Goal: Task Accomplishment & Management: Use online tool/utility

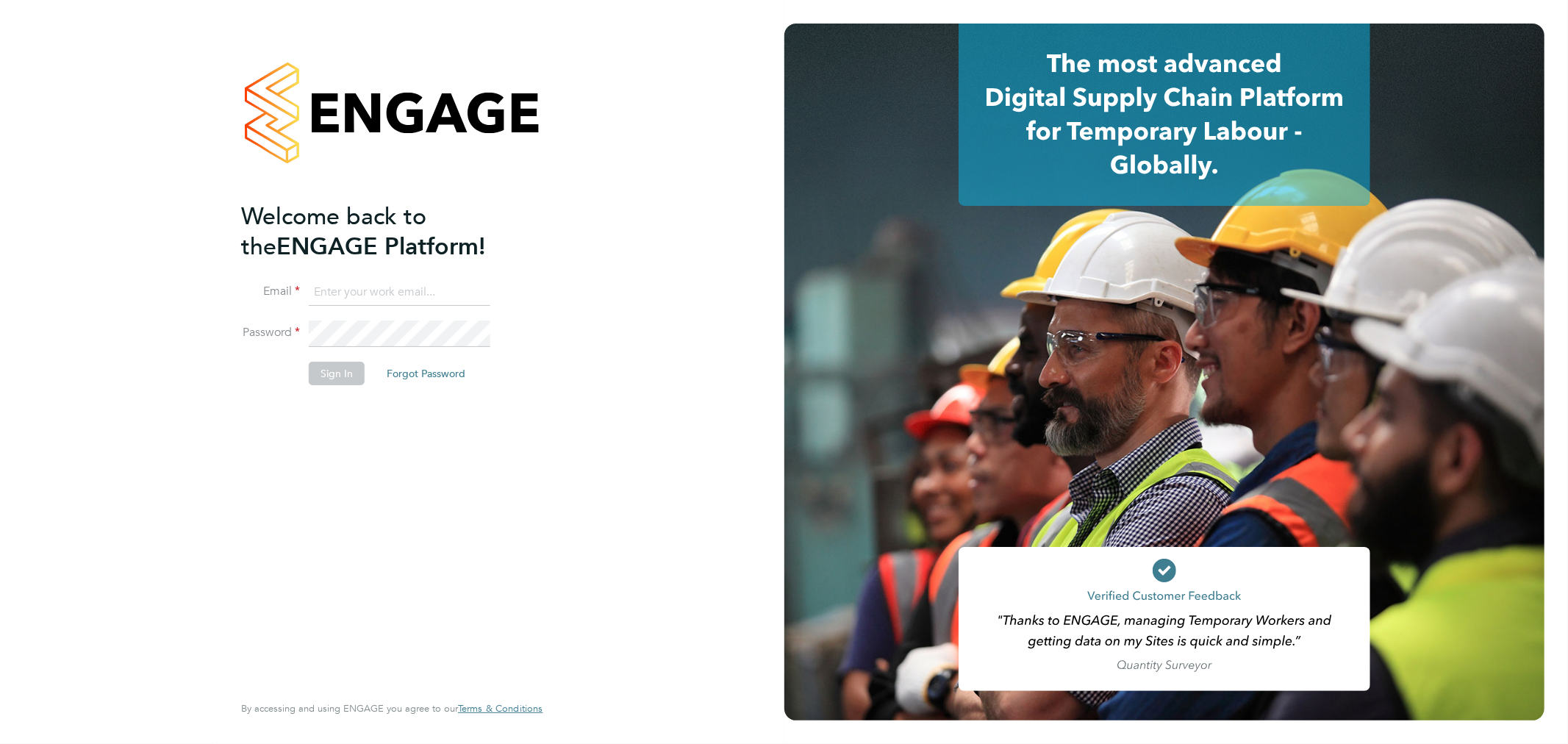
type input "cheri@enhancecatering.co.uk"
click at [332, 380] on button "Sign In" at bounding box center [336, 373] width 56 height 24
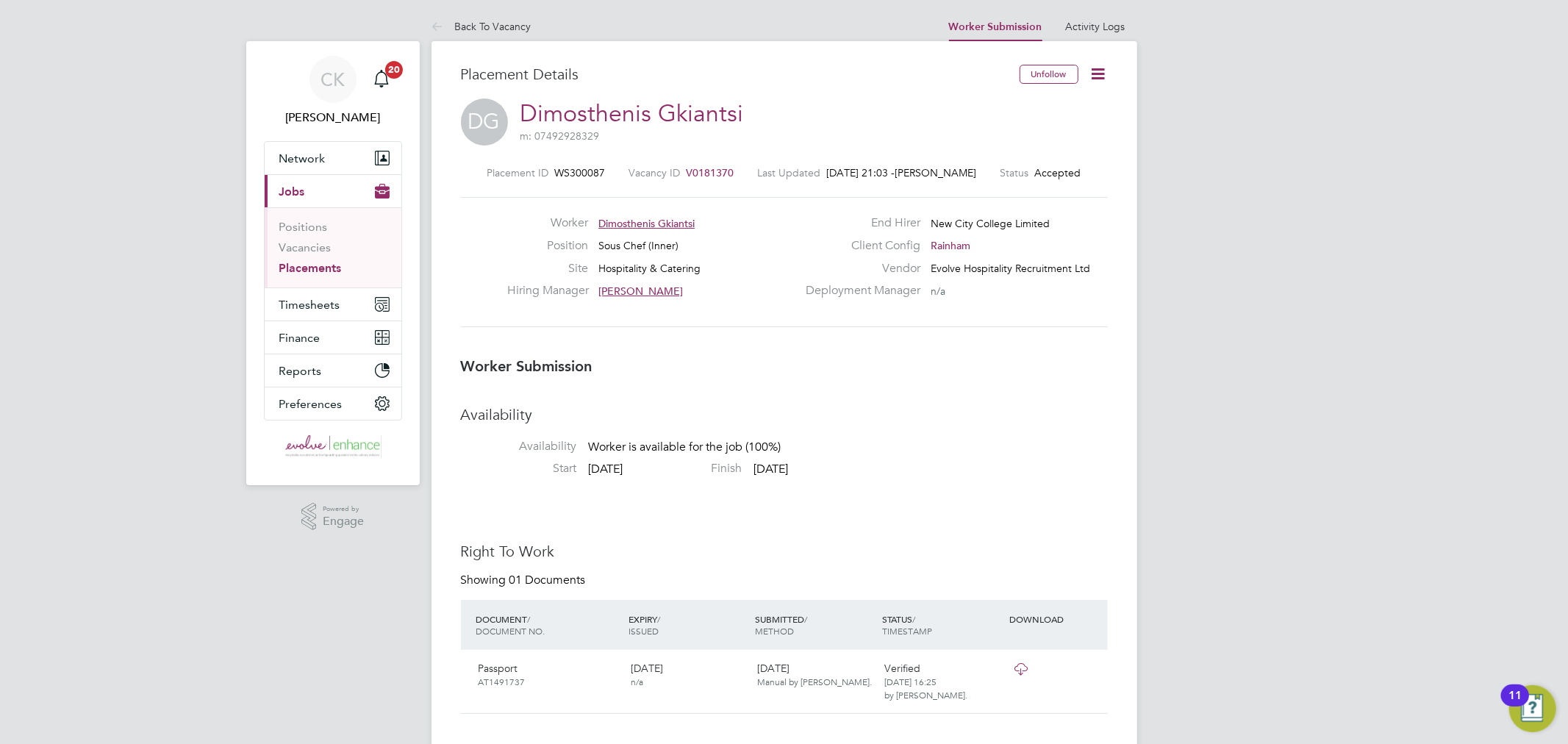
click at [1096, 75] on icon at bounding box center [1099, 74] width 19 height 19
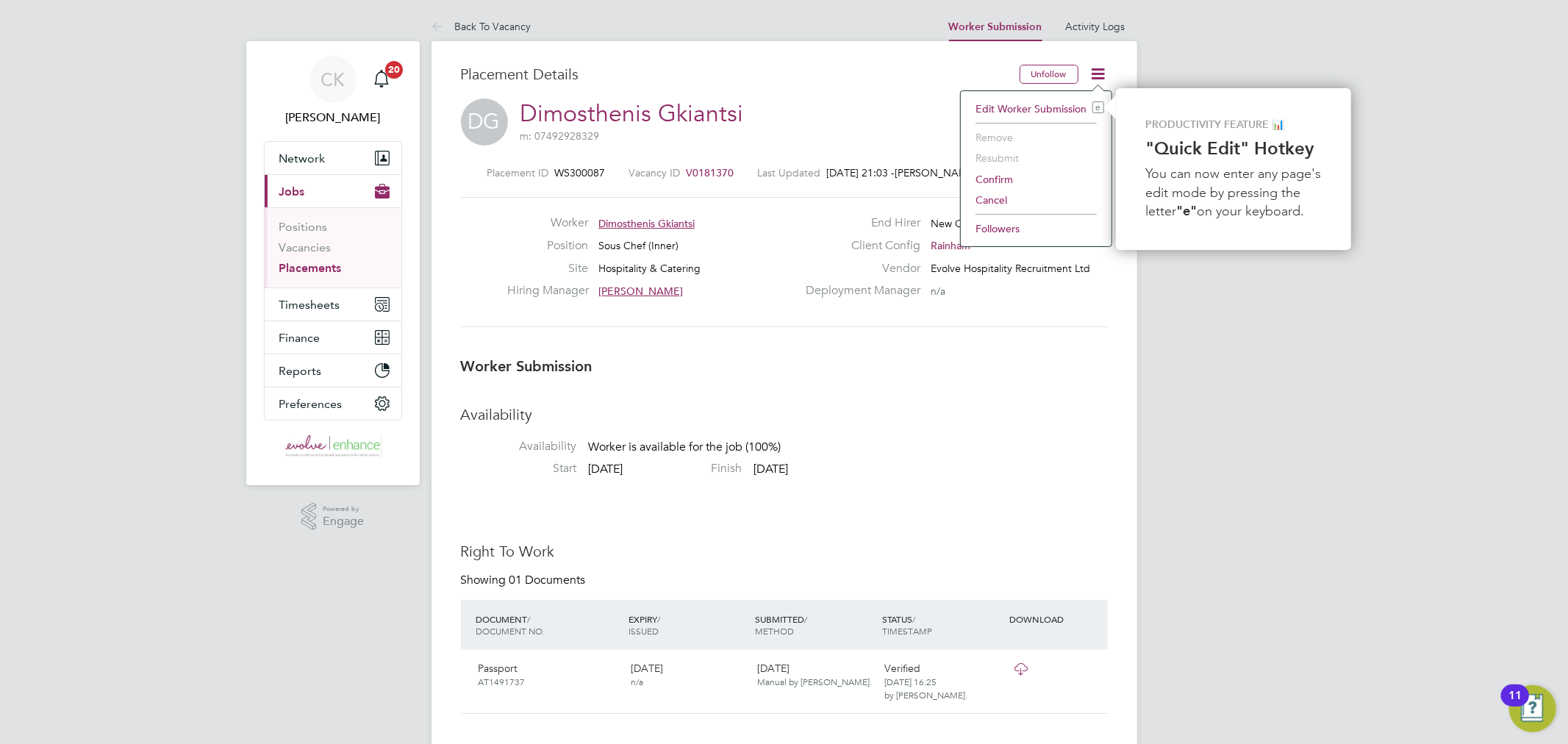
click at [1004, 179] on li "Confirm" at bounding box center [1036, 179] width 136 height 20
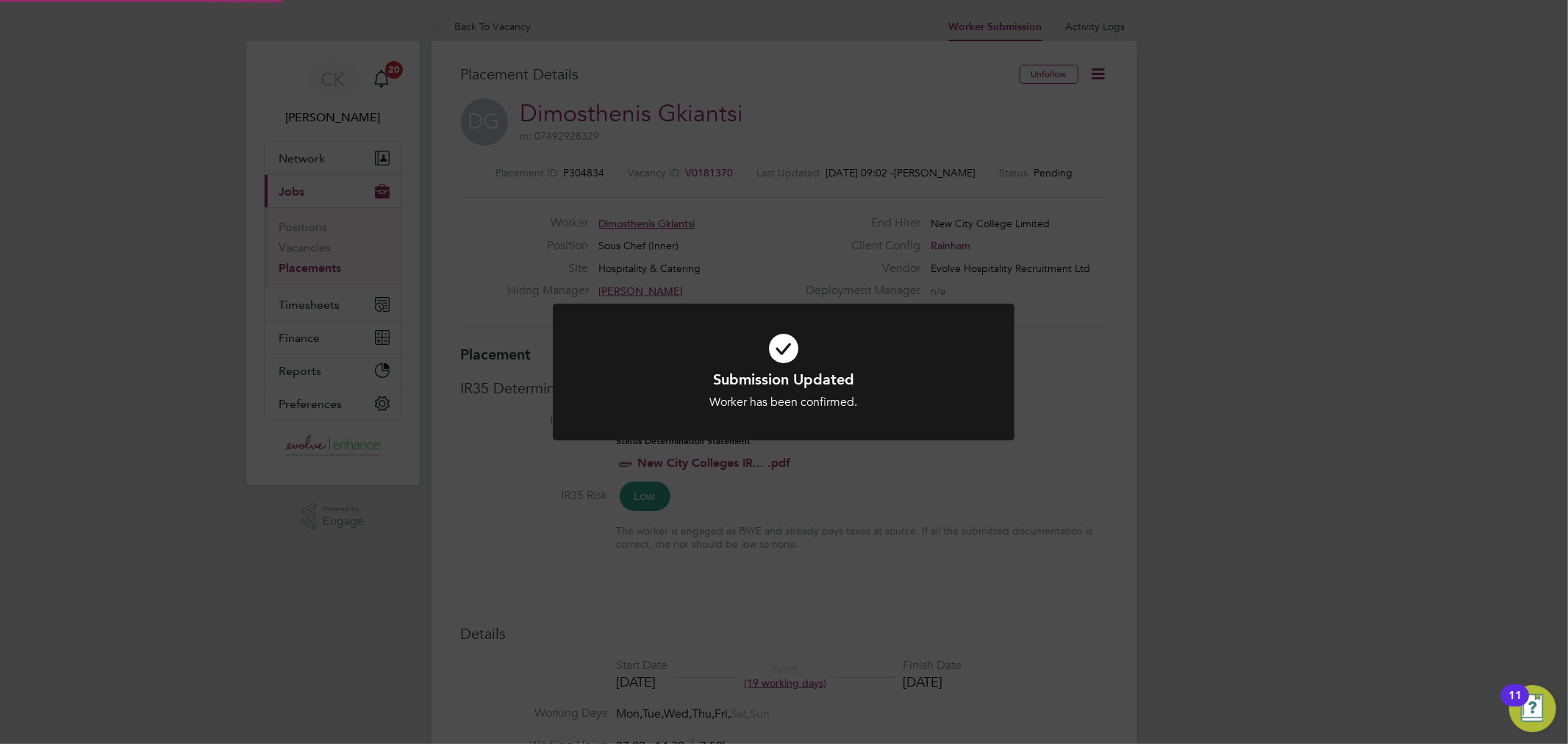
scroll to position [15, 72]
click at [1123, 401] on div "Submission Updated Worker has been confirmed. Cancel Okay" at bounding box center [784, 372] width 1568 height 744
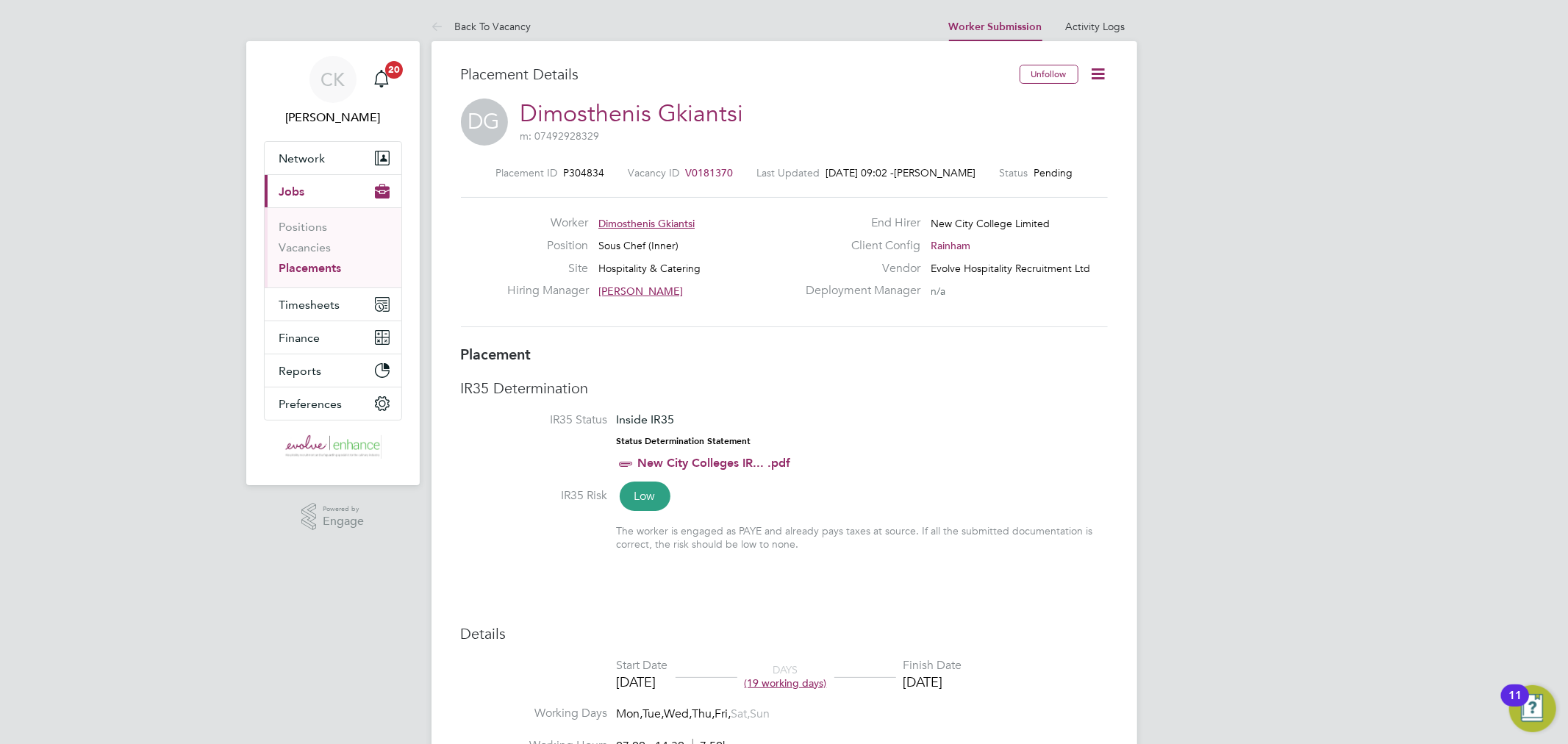
click at [1105, 76] on icon at bounding box center [1099, 74] width 19 height 19
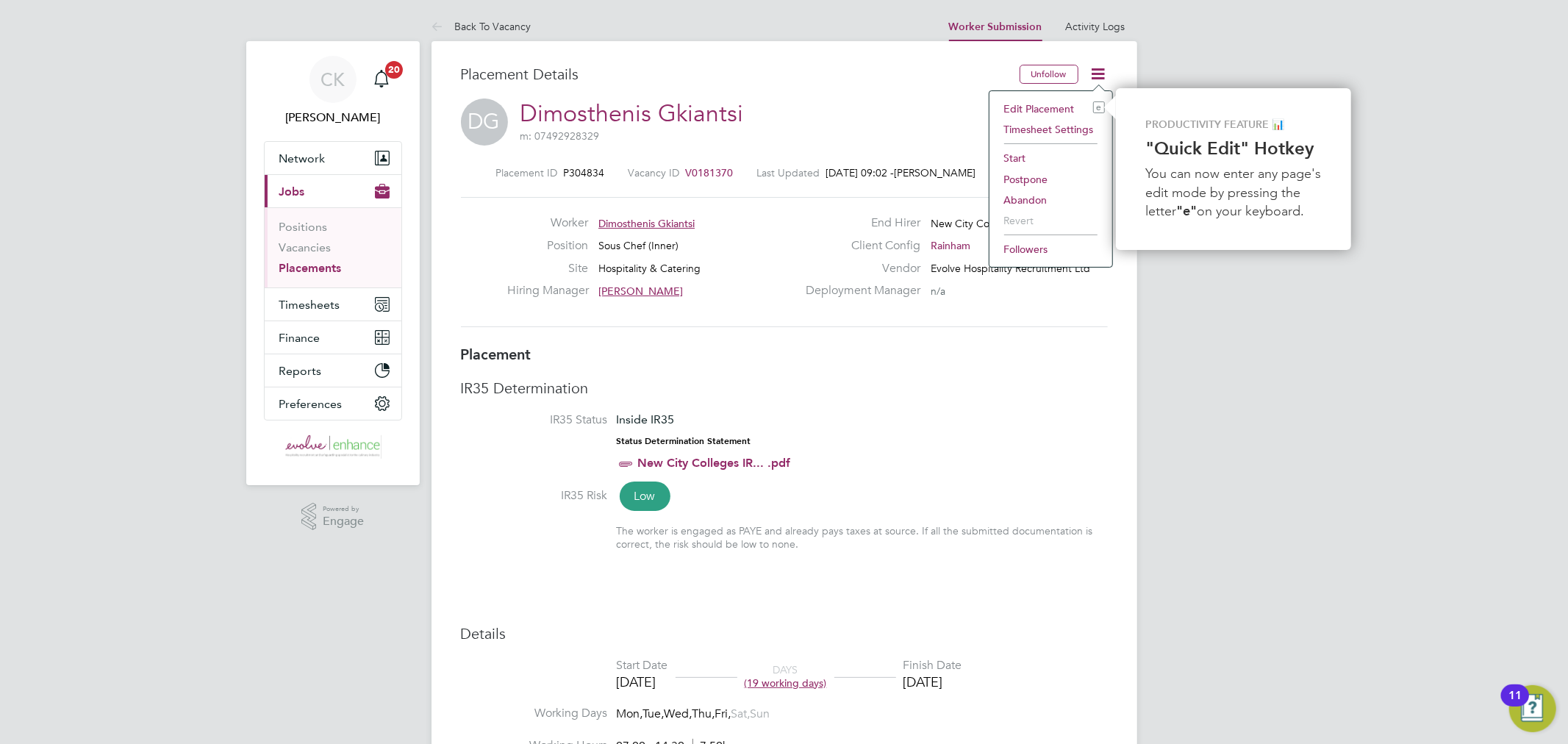
click at [1027, 157] on li "Start" at bounding box center [1051, 158] width 108 height 20
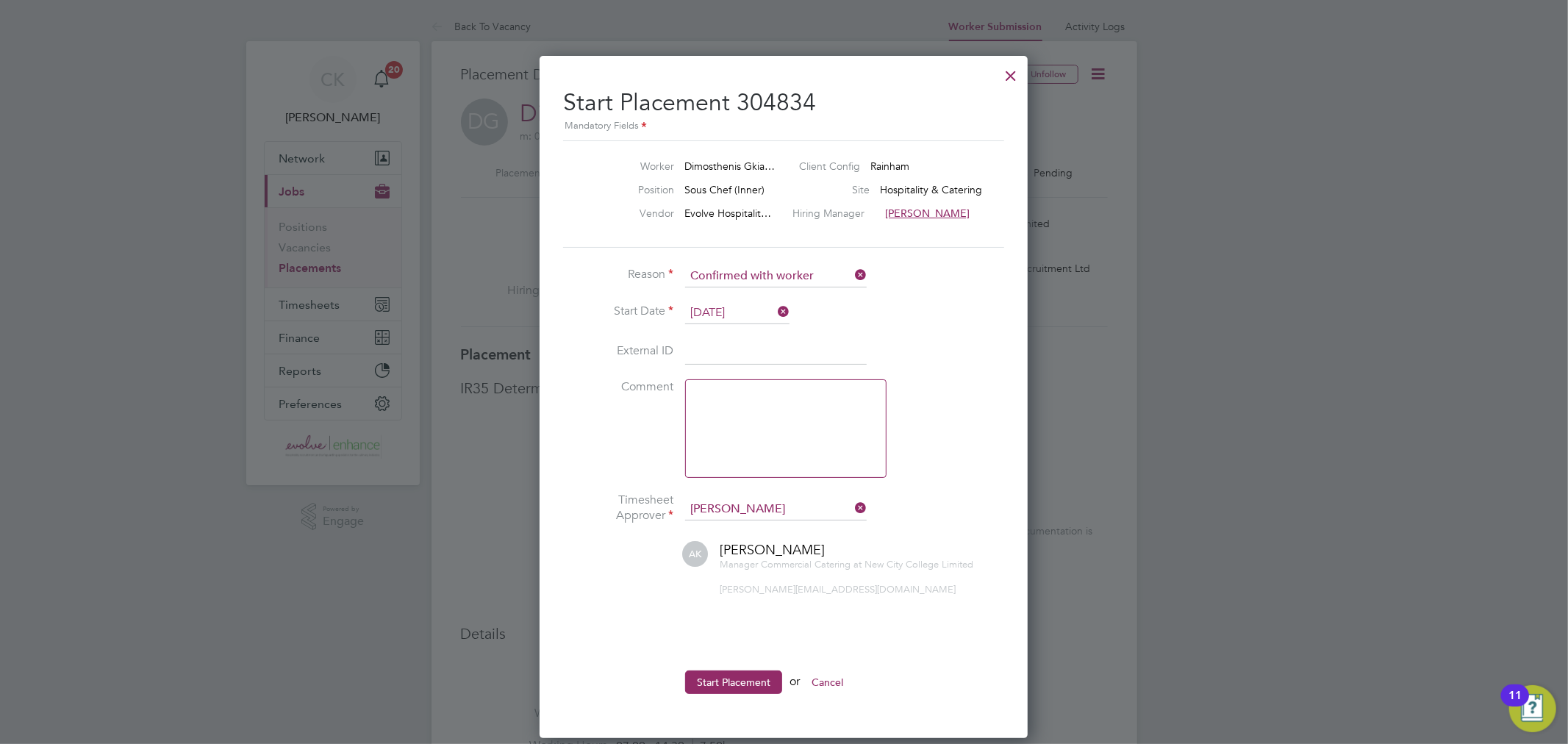
drag, startPoint x: 763, startPoint y: 678, endPoint x: 780, endPoint y: 685, distance: 18.4
click at [771, 678] on button "Start Placement" at bounding box center [733, 682] width 97 height 24
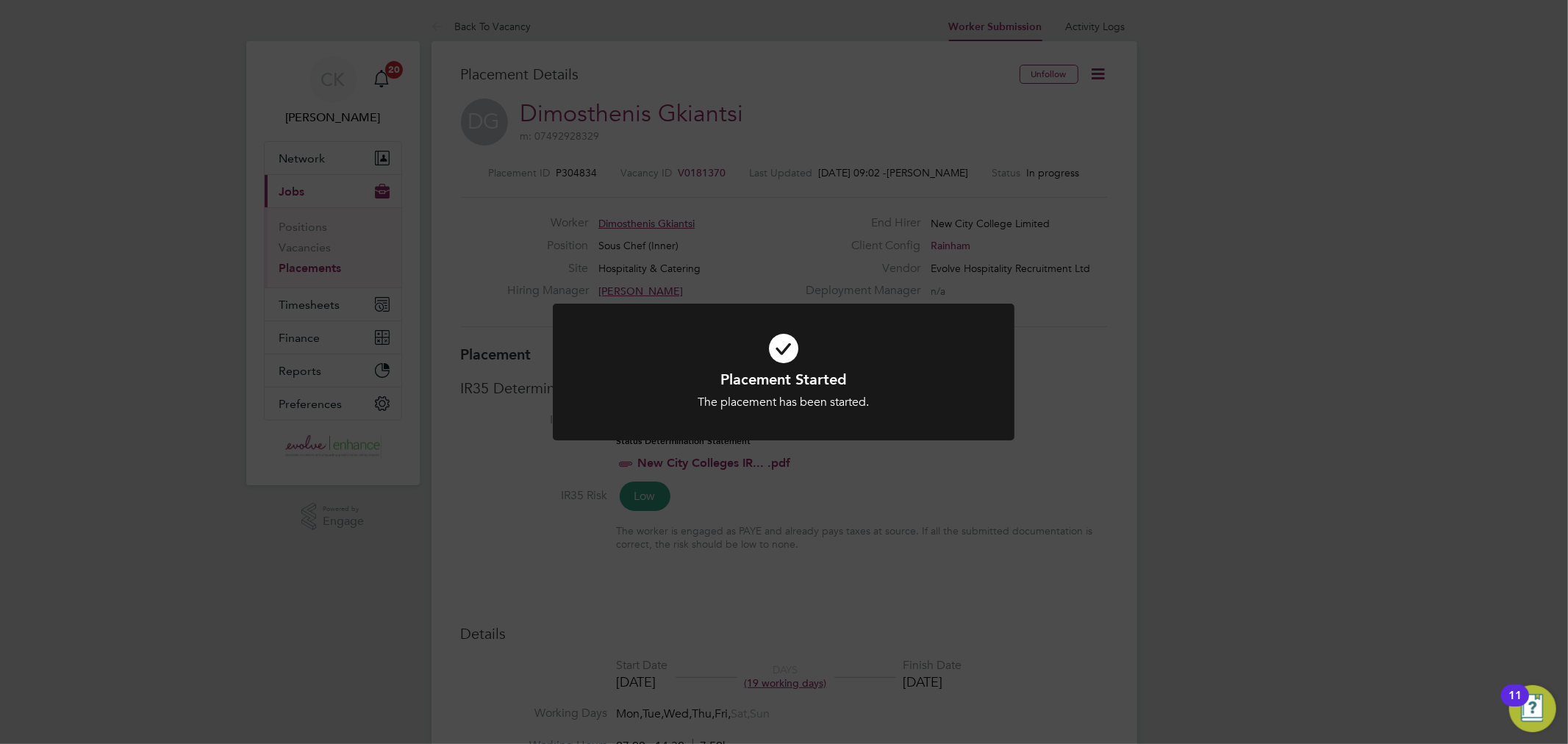
click at [780, 349] on icon at bounding box center [783, 349] width 382 height 58
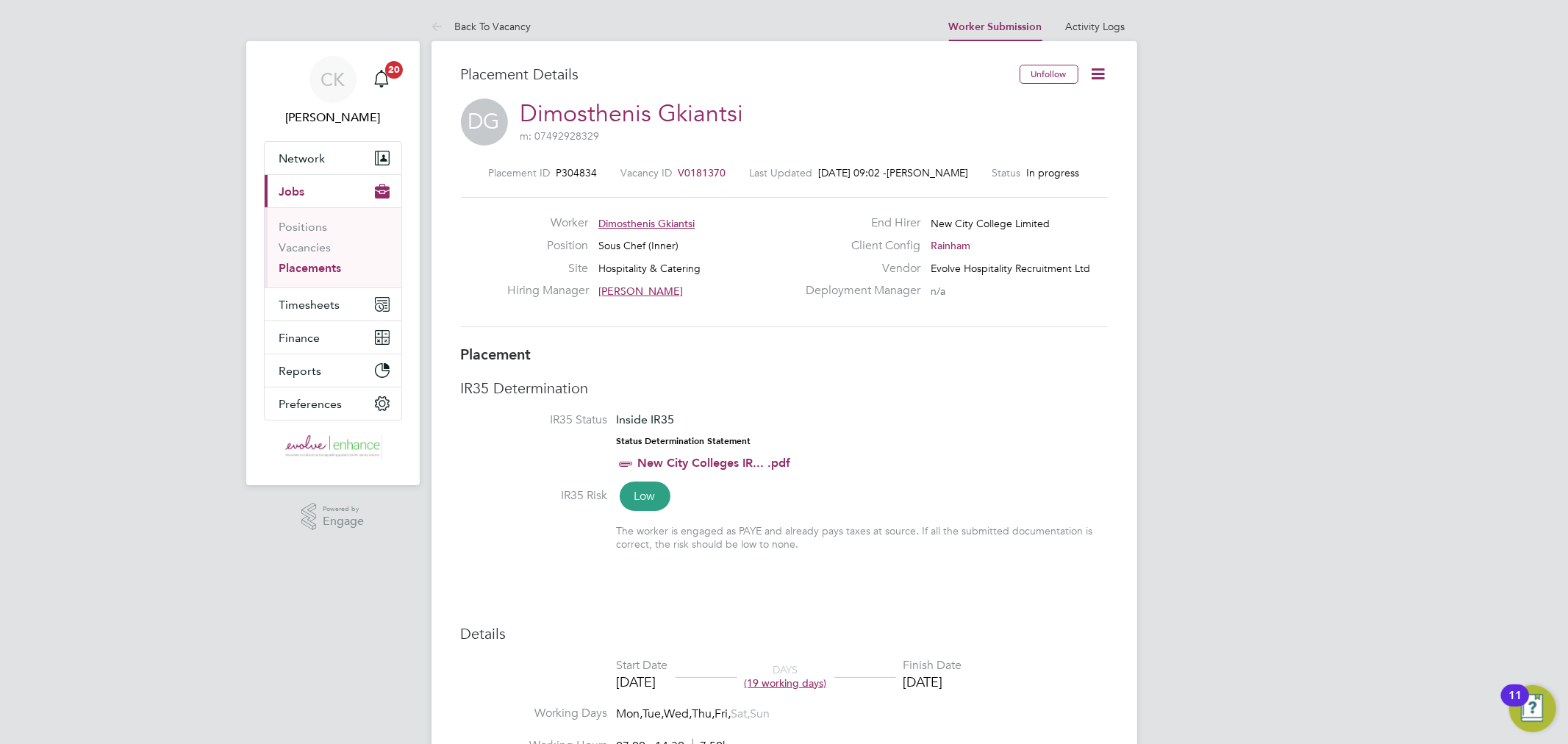
drag, startPoint x: 1101, startPoint y: 74, endPoint x: 1101, endPoint y: 98, distance: 24.0
click at [1101, 74] on icon at bounding box center [1099, 74] width 19 height 19
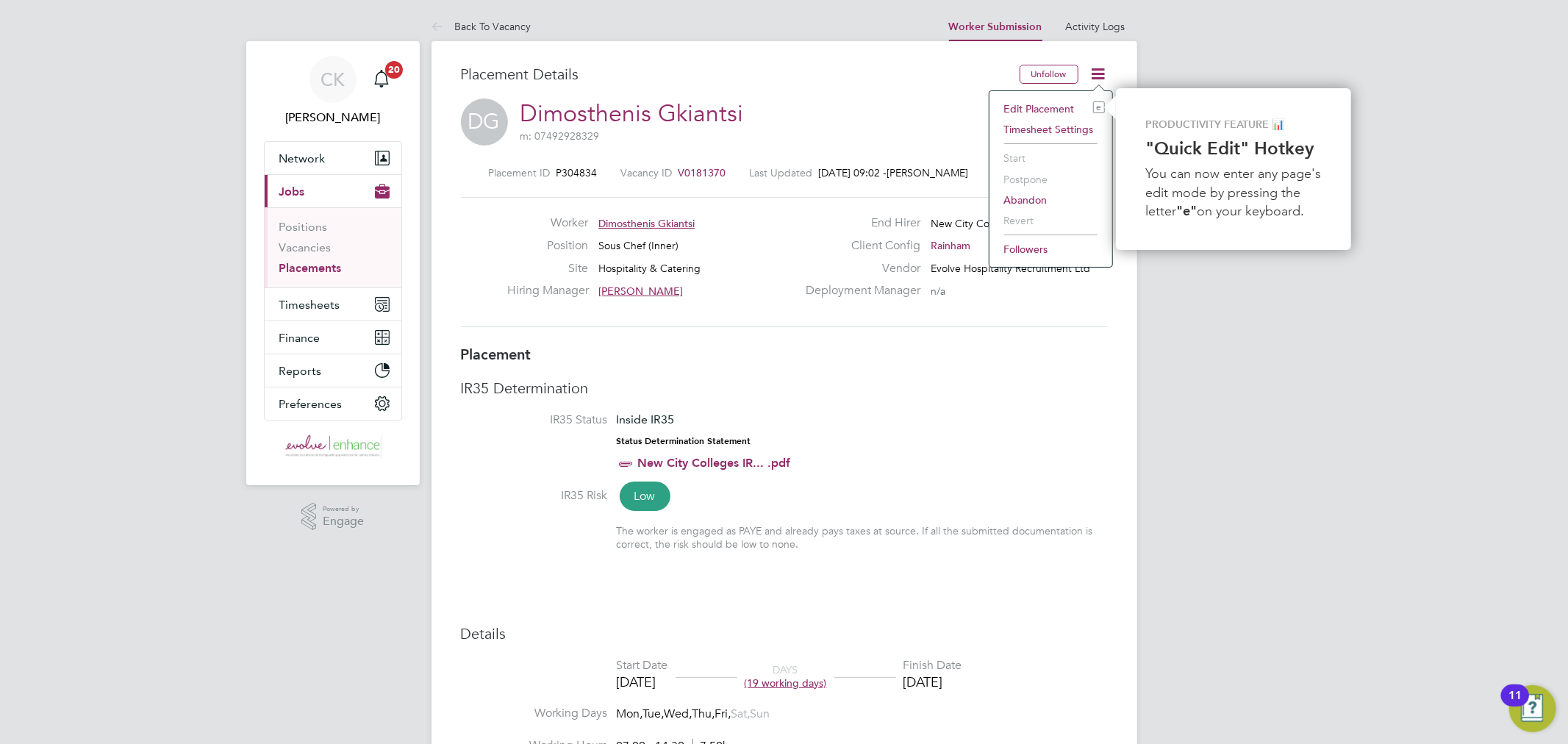
click at [1030, 380] on h3 "IR35 Determination" at bounding box center [784, 388] width 647 height 20
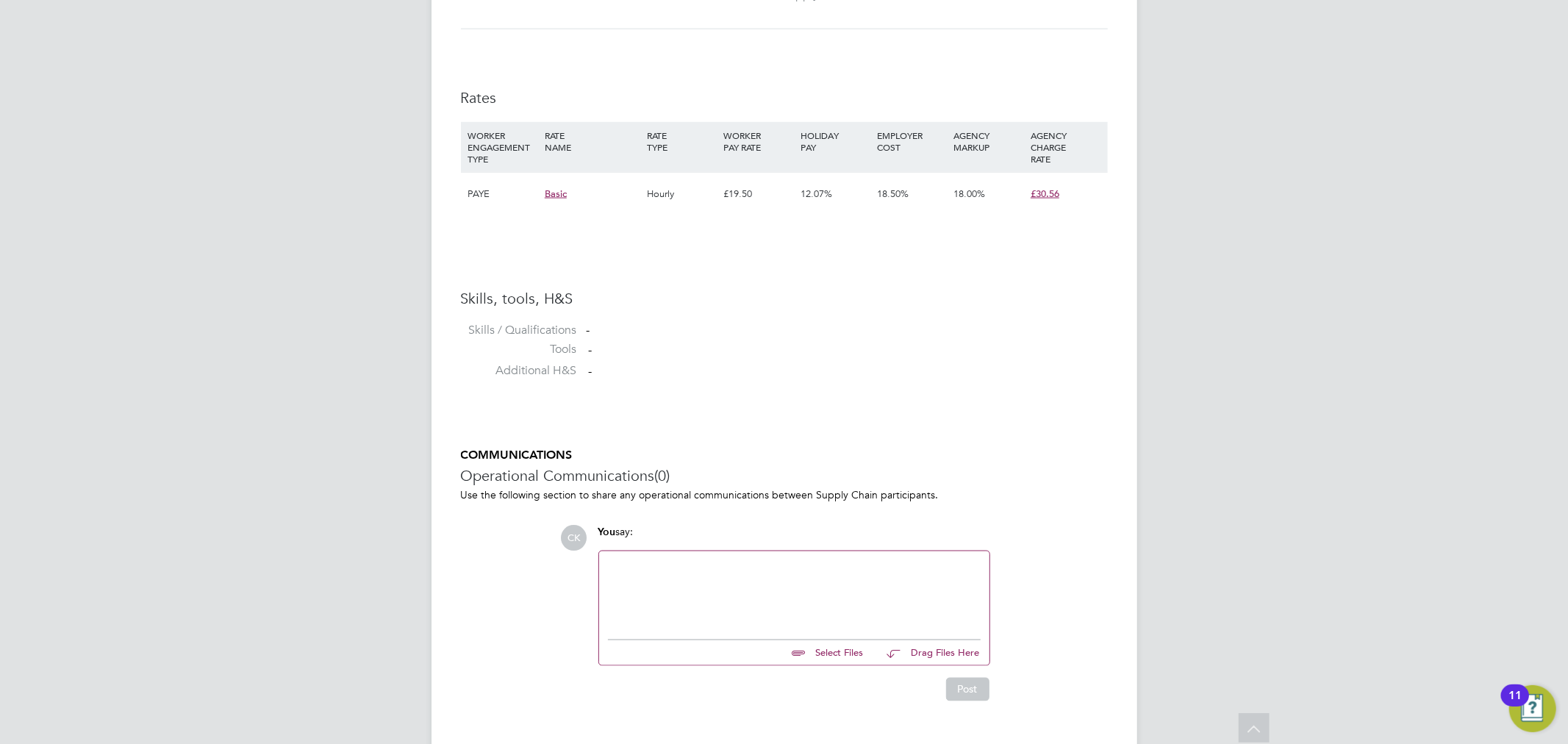
scroll to position [1773, 0]
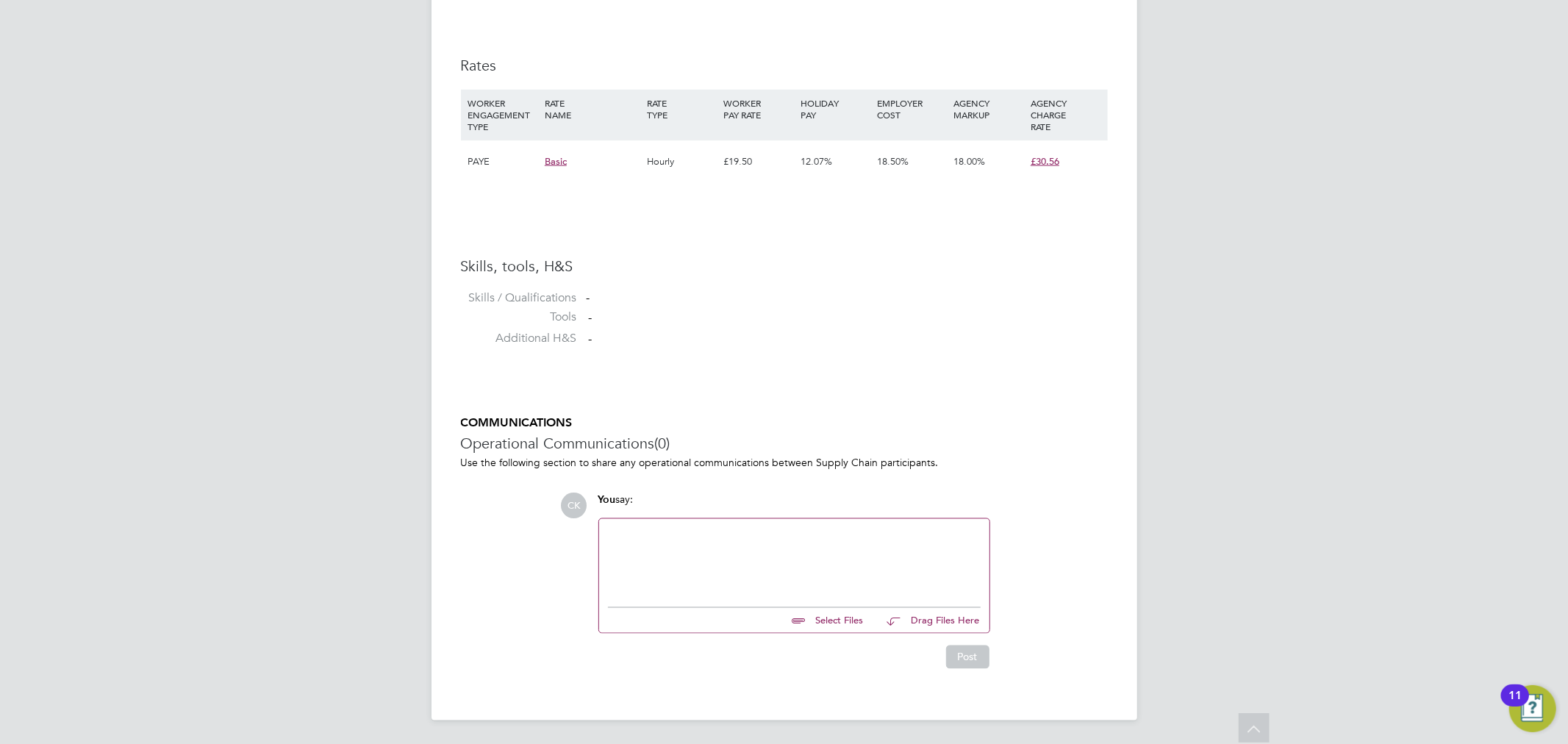
click at [835, 625] on input "file" at bounding box center [870, 618] width 221 height 20
type input "C:\fakepath\Dimosthenis Gkantsi NCC Candidate Vetting Form - New.pdf"
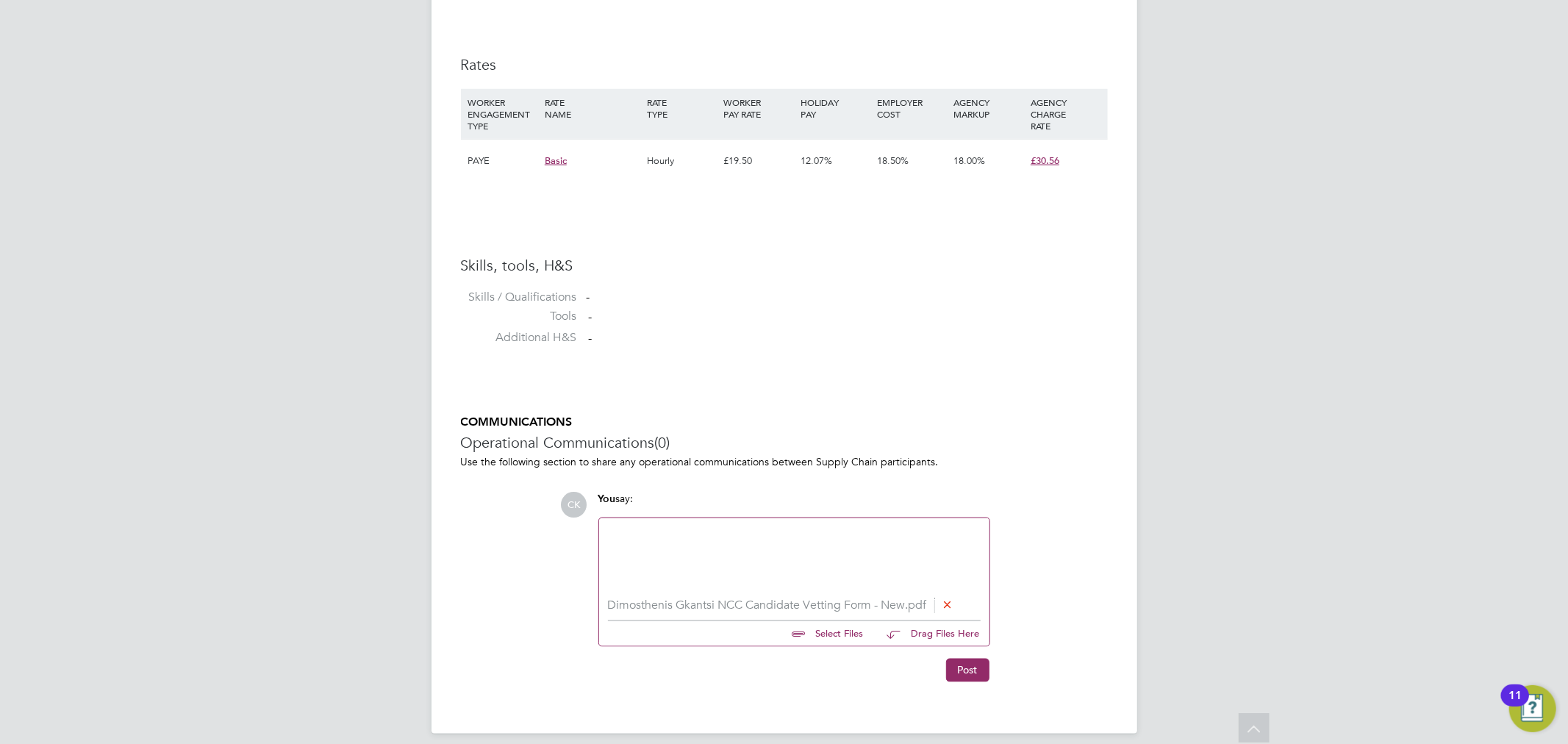
drag, startPoint x: 721, startPoint y: 537, endPoint x: 795, endPoint y: 527, distance: 74.7
click at [725, 536] on div at bounding box center [795, 558] width 372 height 63
click at [953, 668] on button "Post" at bounding box center [968, 670] width 43 height 24
